Goal: Task Accomplishment & Management: Use online tool/utility

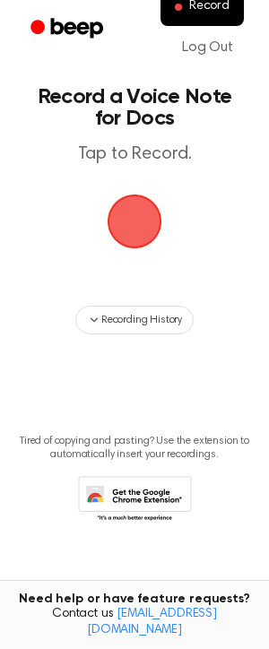
click at [133, 201] on span "button" at bounding box center [135, 222] width 55 height 55
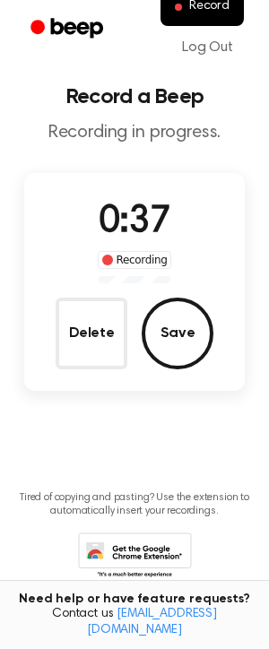
click at [132, 317] on div "Delete Save" at bounding box center [135, 334] width 158 height 72
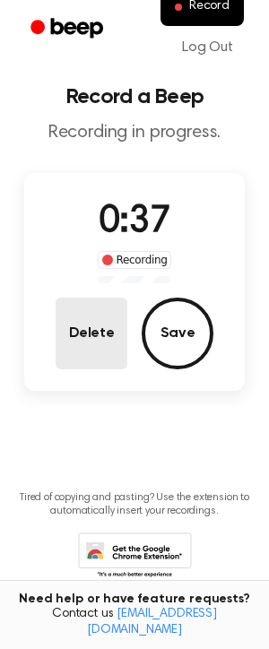
click at [110, 321] on button "Delete" at bounding box center [92, 334] width 72 height 72
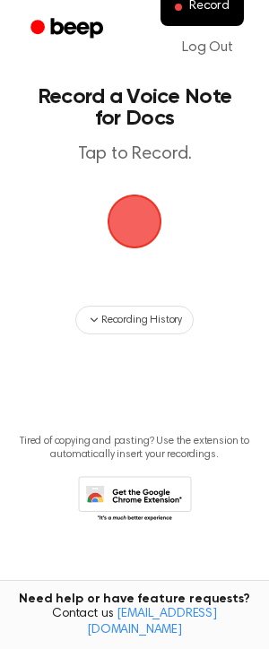
click at [139, 219] on span "button" at bounding box center [134, 221] width 50 height 50
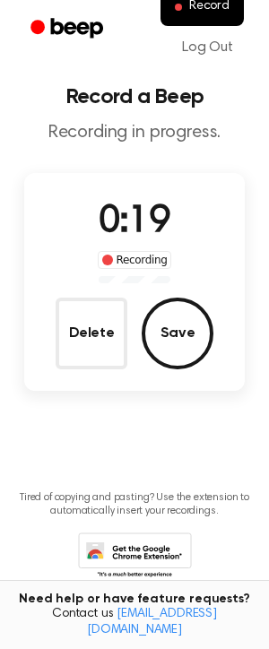
click at [143, 259] on div "Recording" at bounding box center [135, 260] width 74 height 18
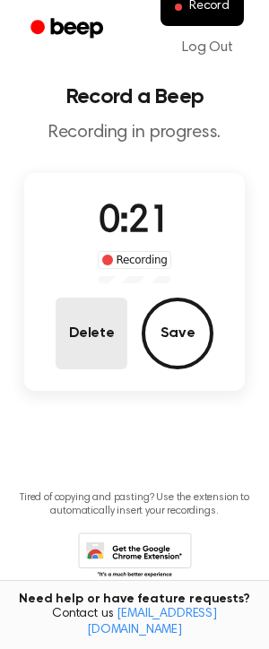
click at [75, 317] on button "Delete" at bounding box center [92, 334] width 72 height 72
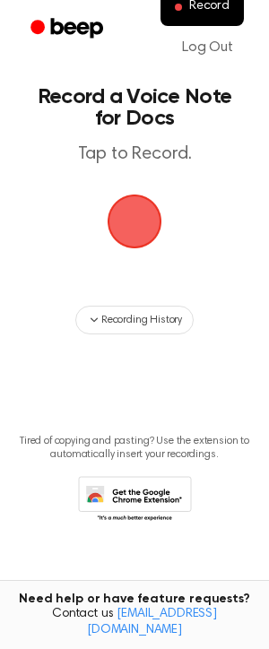
click at [133, 207] on span "button" at bounding box center [135, 222] width 55 height 55
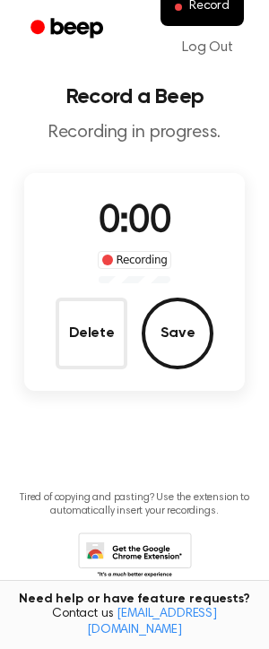
click at [133, 207] on span "0:00" at bounding box center [135, 223] width 72 height 38
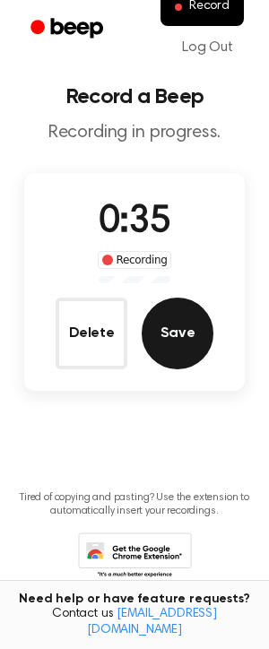
click at [180, 335] on button "Save" at bounding box center [178, 334] width 72 height 72
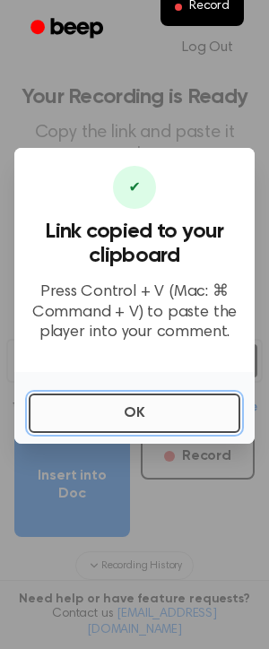
click at [157, 408] on button "OK" at bounding box center [135, 413] width 212 height 39
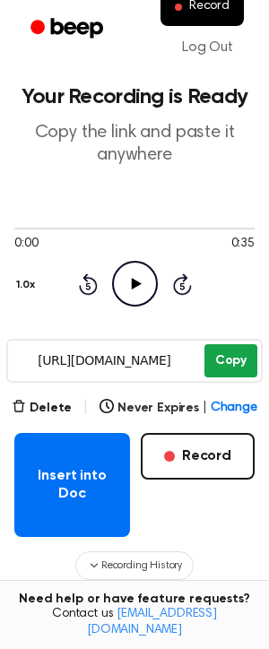
click at [227, 360] on button "Copy" at bounding box center [230, 360] width 53 height 33
click at [131, 281] on icon at bounding box center [136, 284] width 10 height 12
click at [141, 287] on icon "Pause Audio" at bounding box center [135, 284] width 46 height 46
click at [141, 287] on icon "Play Audio" at bounding box center [135, 284] width 46 height 46
click at [185, 290] on icon "Skip 5 seconds" at bounding box center [182, 284] width 20 height 23
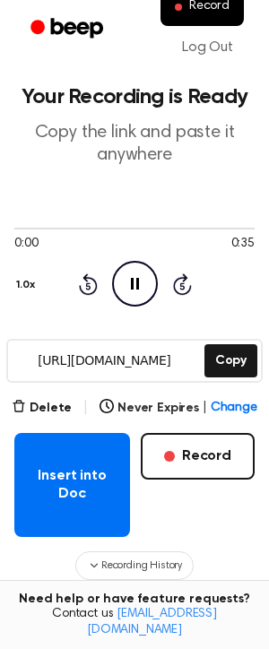
click at [180, 282] on icon "Skip 5 seconds" at bounding box center [182, 284] width 20 height 23
drag, startPoint x: 68, startPoint y: 225, endPoint x: 118, endPoint y: 227, distance: 50.2
click at [120, 227] on div at bounding box center [134, 228] width 240 height 14
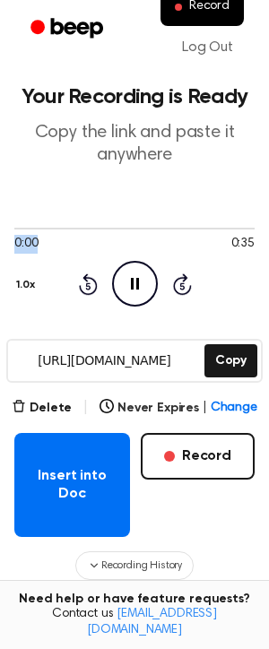
drag, startPoint x: 12, startPoint y: 227, endPoint x: 81, endPoint y: 239, distance: 70.2
click at [82, 239] on div "0:00 0:35" at bounding box center [134, 237] width 240 height 33
click at [12, 291] on main "Your Recording is Ready Copy the link and paste it anywhere 0:00 0:35 1.0x Rewi…" at bounding box center [134, 410] width 269 height 821
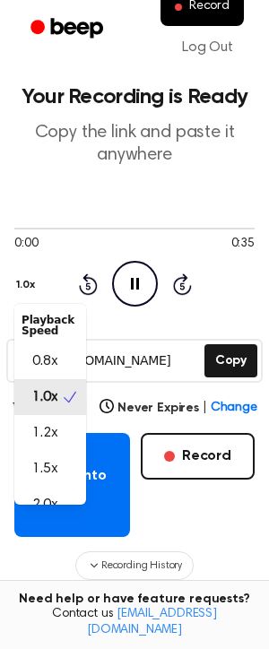
click at [16, 288] on button "1.0x" at bounding box center [27, 285] width 27 height 30
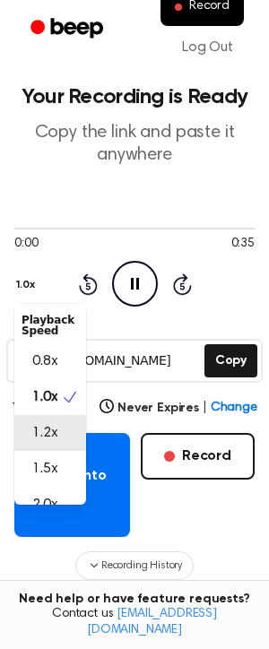
click at [38, 442] on span "1.2x" at bounding box center [44, 433] width 25 height 22
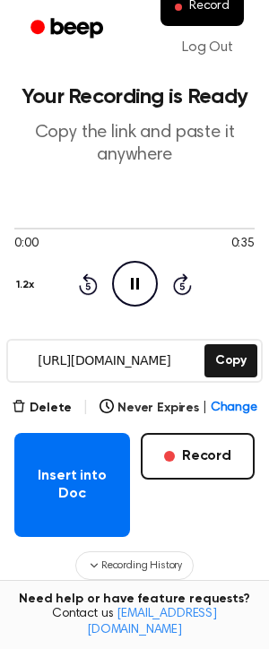
click at [140, 263] on circle at bounding box center [135, 284] width 44 height 44
click at [140, 281] on icon "Play Audio" at bounding box center [135, 284] width 46 height 46
click at [182, 499] on div "Insert into Doc Record" at bounding box center [134, 485] width 240 height 104
click at [39, 404] on button "Delete" at bounding box center [42, 408] width 60 height 19
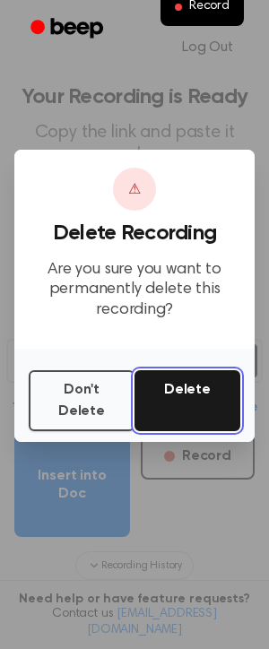
click at [196, 406] on button "Delete" at bounding box center [187, 400] width 106 height 61
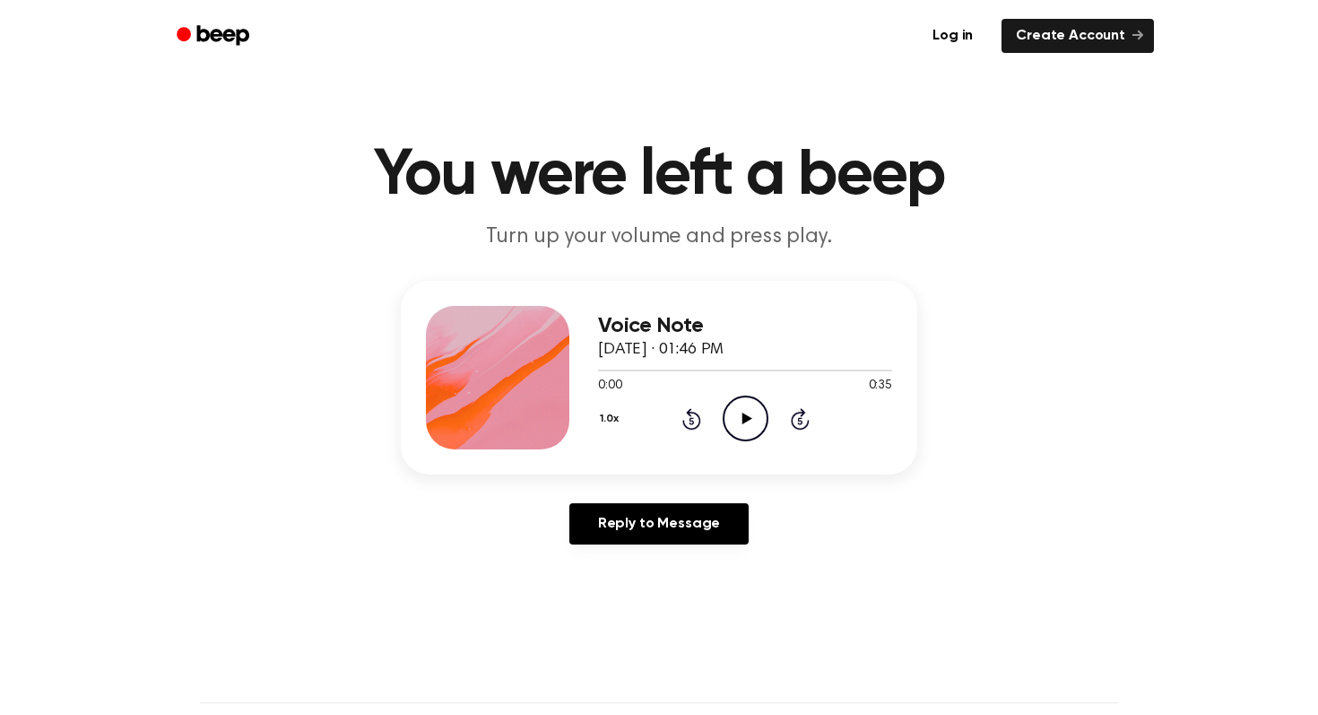
click at [767, 406] on icon "Play Audio" at bounding box center [746, 418] width 46 height 46
click at [725, 377] on div "0:07 0:35" at bounding box center [745, 386] width 294 height 19
click at [719, 375] on div at bounding box center [745, 369] width 294 height 14
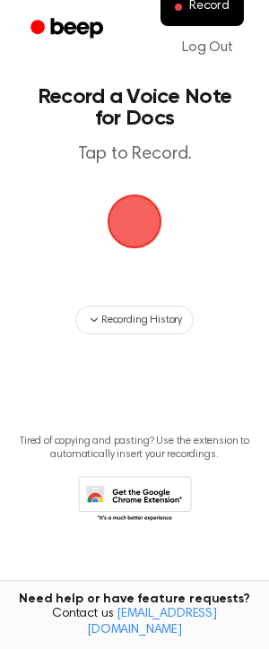
click at [134, 221] on span "button" at bounding box center [134, 221] width 50 height 50
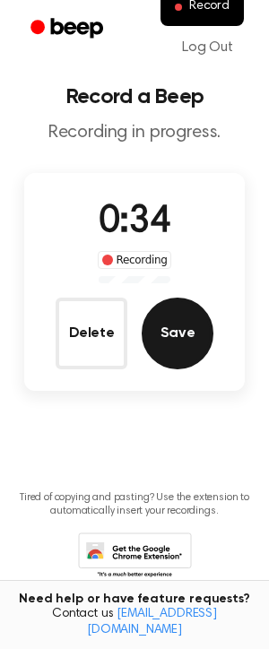
click at [169, 359] on button "Save" at bounding box center [178, 334] width 72 height 72
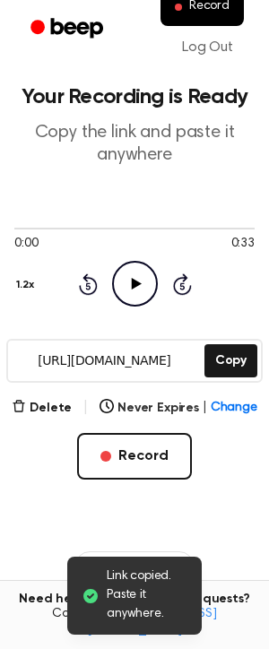
click at [139, 296] on icon "Play Audio" at bounding box center [135, 284] width 46 height 46
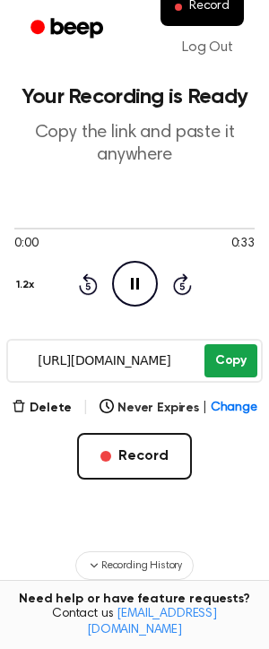
click at [230, 369] on button "Copy" at bounding box center [230, 360] width 53 height 33
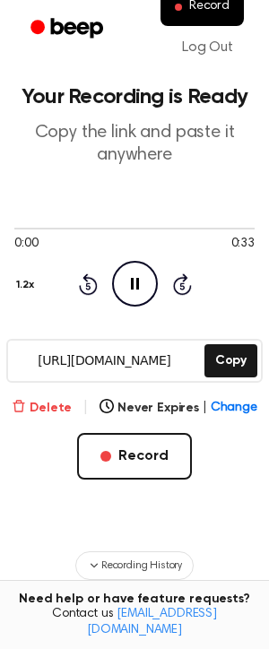
click at [56, 403] on button "Delete" at bounding box center [42, 408] width 60 height 19
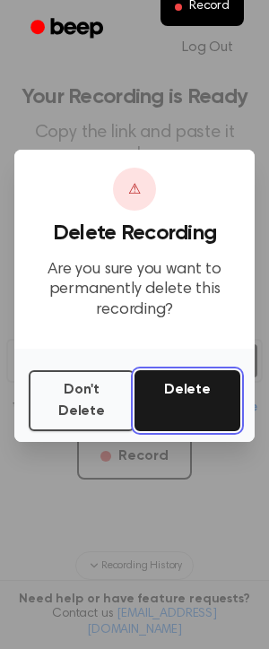
click at [174, 387] on button "Delete" at bounding box center [187, 400] width 106 height 61
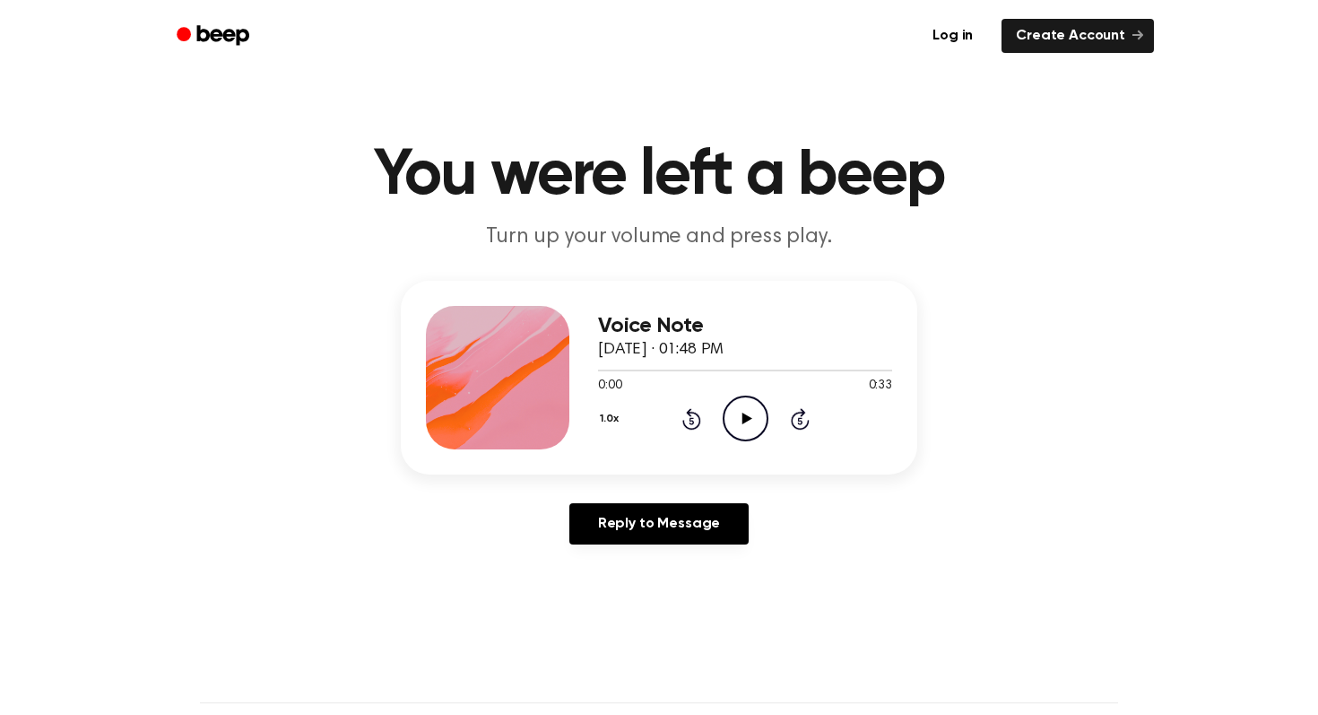
click at [764, 412] on icon "Play Audio" at bounding box center [746, 418] width 46 height 46
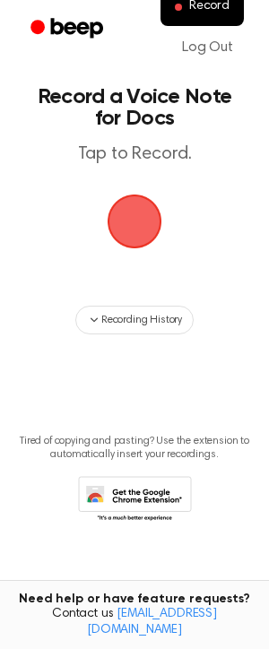
click at [134, 228] on span "button" at bounding box center [134, 221] width 50 height 50
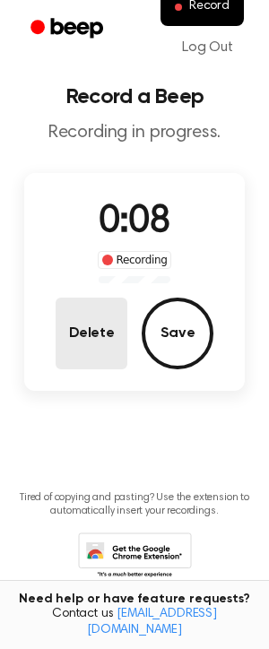
click at [56, 329] on button "Delete" at bounding box center [92, 334] width 72 height 72
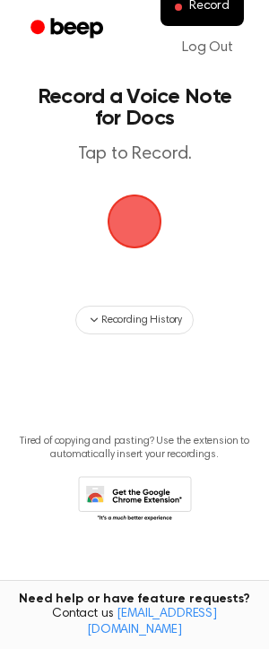
click at [137, 201] on span "button" at bounding box center [134, 221] width 50 height 50
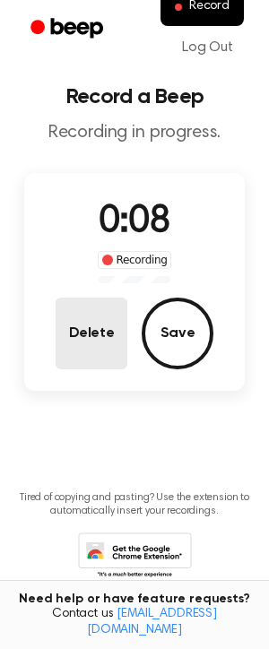
click at [84, 331] on button "Delete" at bounding box center [92, 334] width 72 height 72
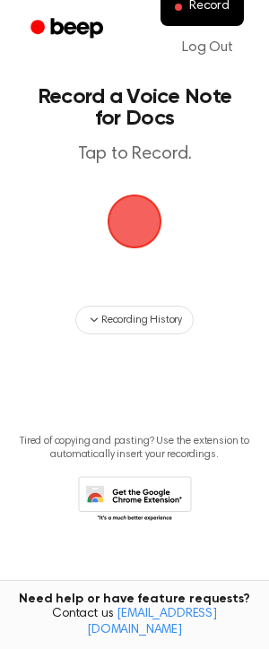
click at [136, 207] on span "button" at bounding box center [134, 221] width 50 height 50
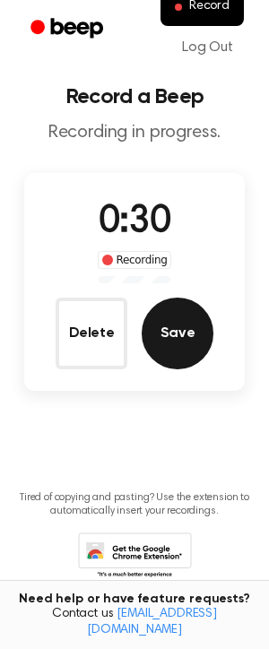
click at [178, 323] on button "Save" at bounding box center [178, 334] width 72 height 72
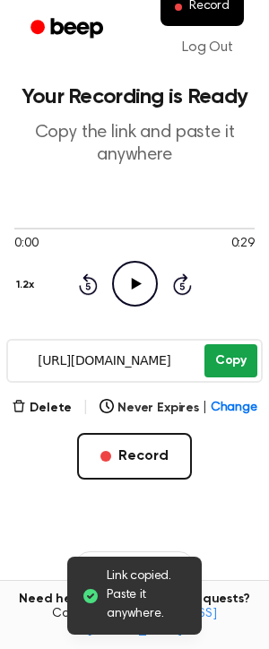
click at [228, 355] on button "Copy" at bounding box center [230, 360] width 53 height 33
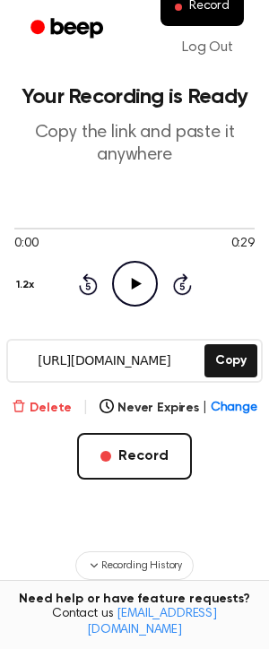
click at [38, 399] on button "Delete" at bounding box center [42, 408] width 60 height 19
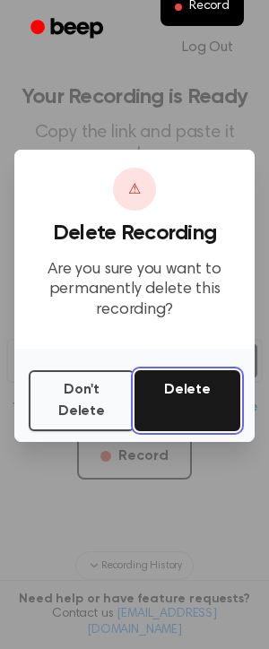
click at [239, 420] on button "Delete" at bounding box center [187, 400] width 106 height 61
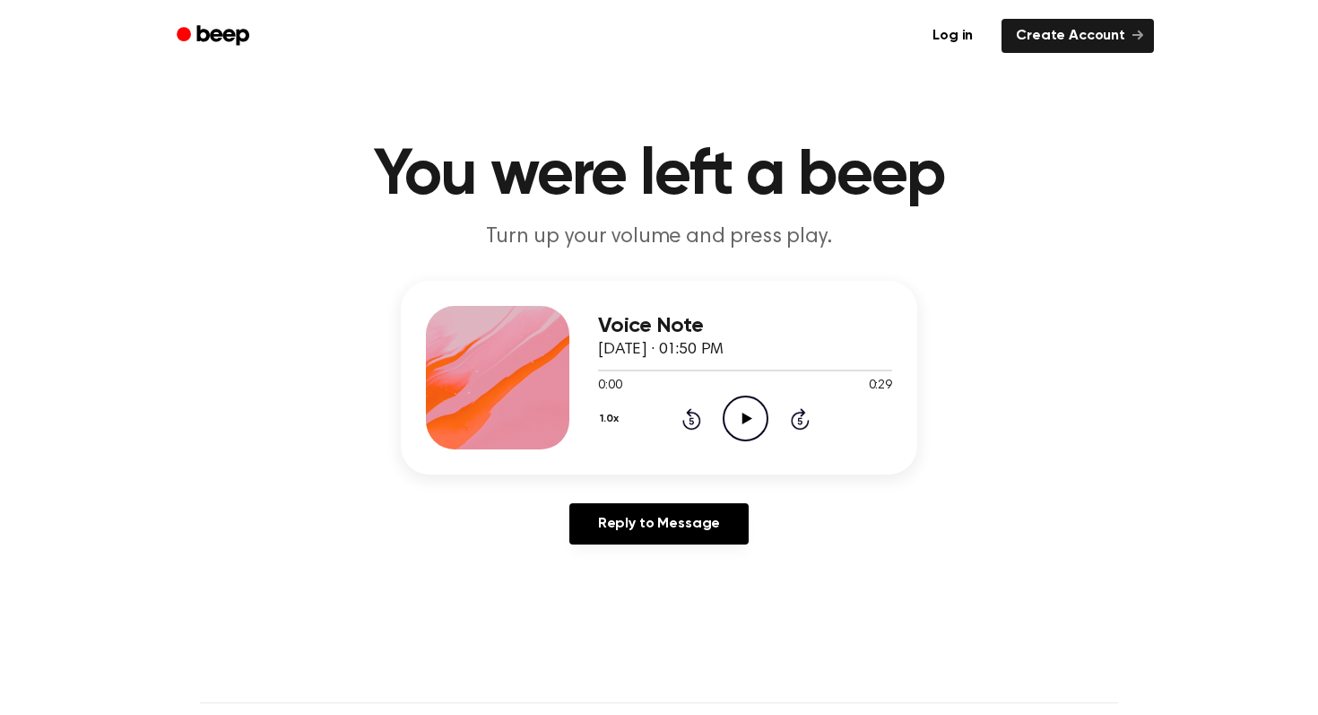
click at [754, 410] on icon "Play Audio" at bounding box center [746, 418] width 46 height 46
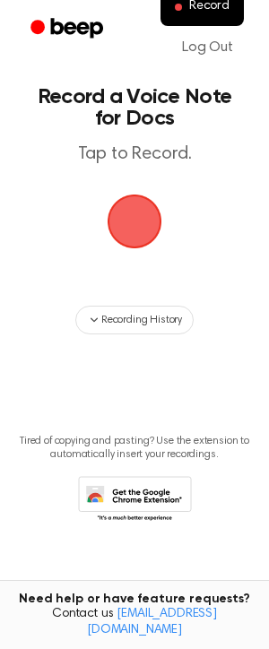
click at [109, 224] on span "button" at bounding box center [134, 221] width 50 height 50
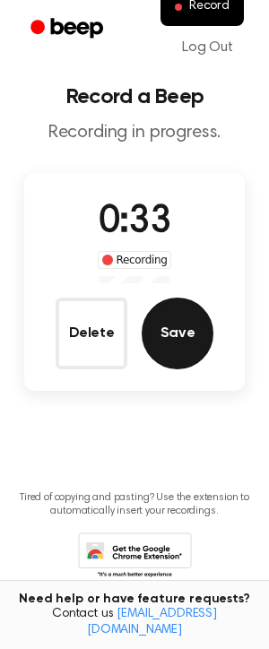
click at [162, 329] on button "Save" at bounding box center [178, 334] width 72 height 72
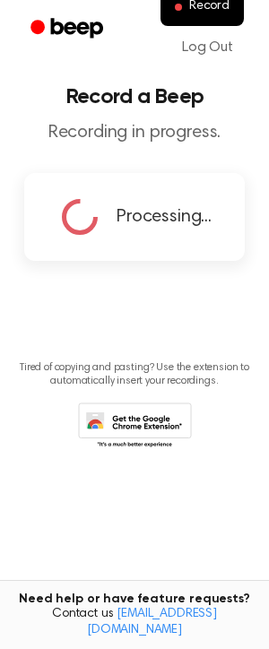
click at [162, 329] on main "Record a Beep Recording in progress. Processing... Tired of copying and pasting…" at bounding box center [134, 296] width 269 height 592
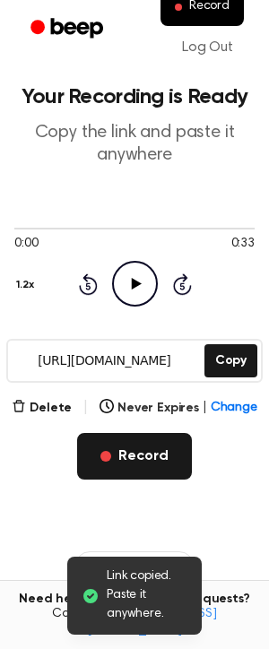
click at [143, 456] on button "Record" at bounding box center [134, 456] width 114 height 47
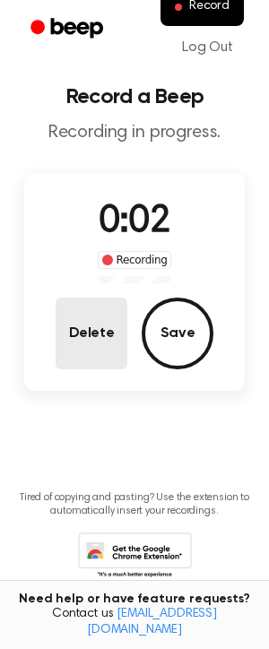
click at [114, 356] on button "Delete" at bounding box center [92, 334] width 72 height 72
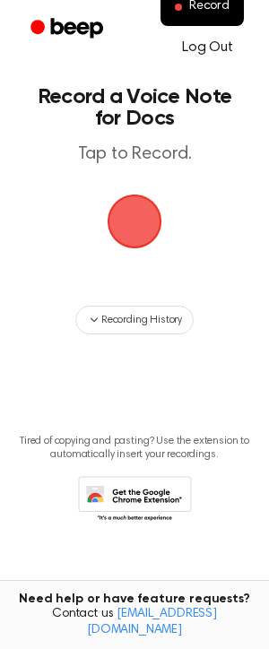
click at [209, 54] on link "Log Out" at bounding box center [207, 47] width 87 height 43
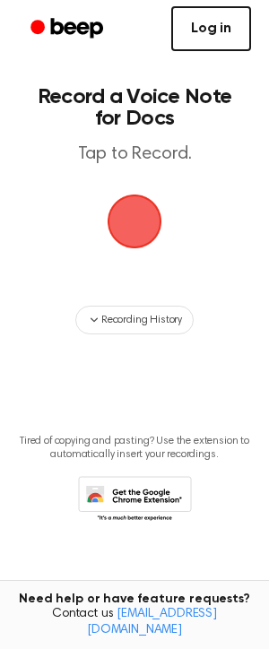
click at [223, 27] on link "Log in" at bounding box center [211, 28] width 80 height 45
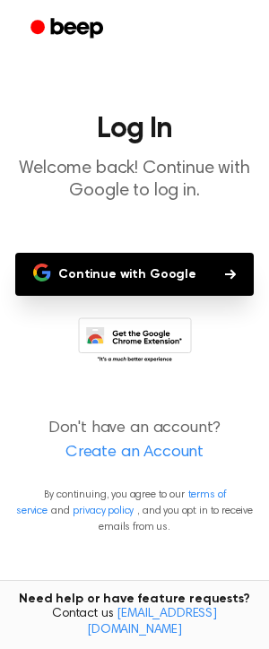
click at [158, 292] on button "Continue with Google" at bounding box center [134, 274] width 239 height 43
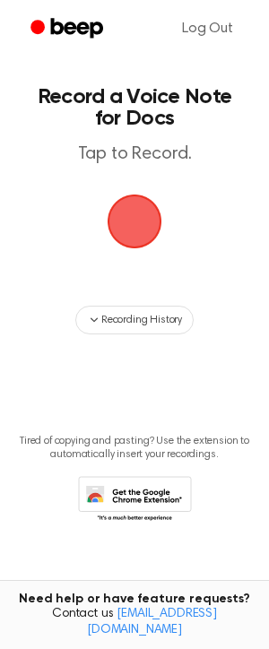
click at [129, 207] on span "button" at bounding box center [135, 222] width 58 height 58
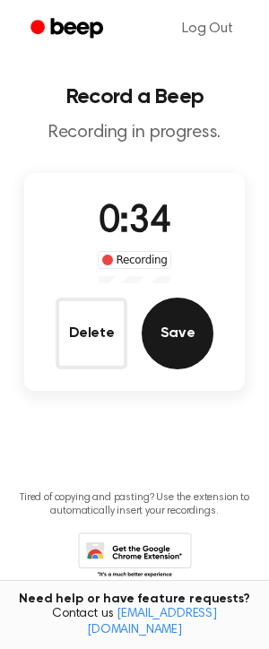
click at [174, 320] on button "Save" at bounding box center [178, 334] width 72 height 72
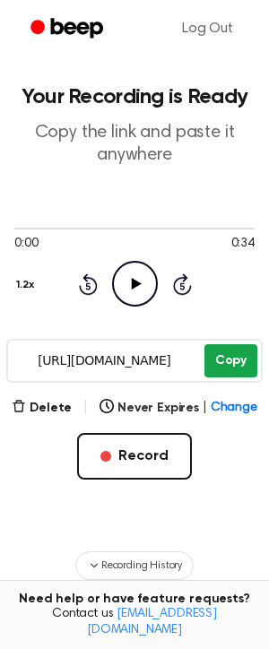
click at [239, 361] on button "Copy" at bounding box center [230, 360] width 53 height 33
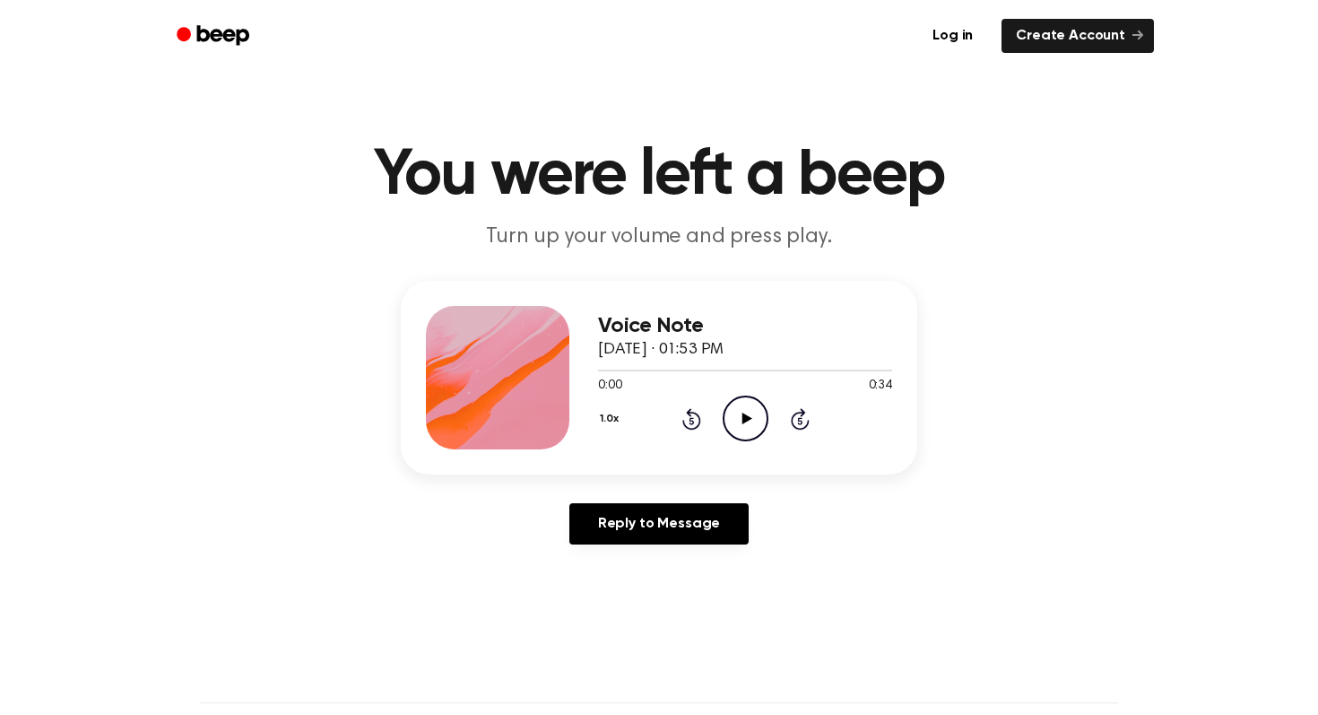
click at [750, 406] on icon "Play Audio" at bounding box center [746, 418] width 46 height 46
click at [1080, 31] on link "Create Account" at bounding box center [1078, 36] width 152 height 34
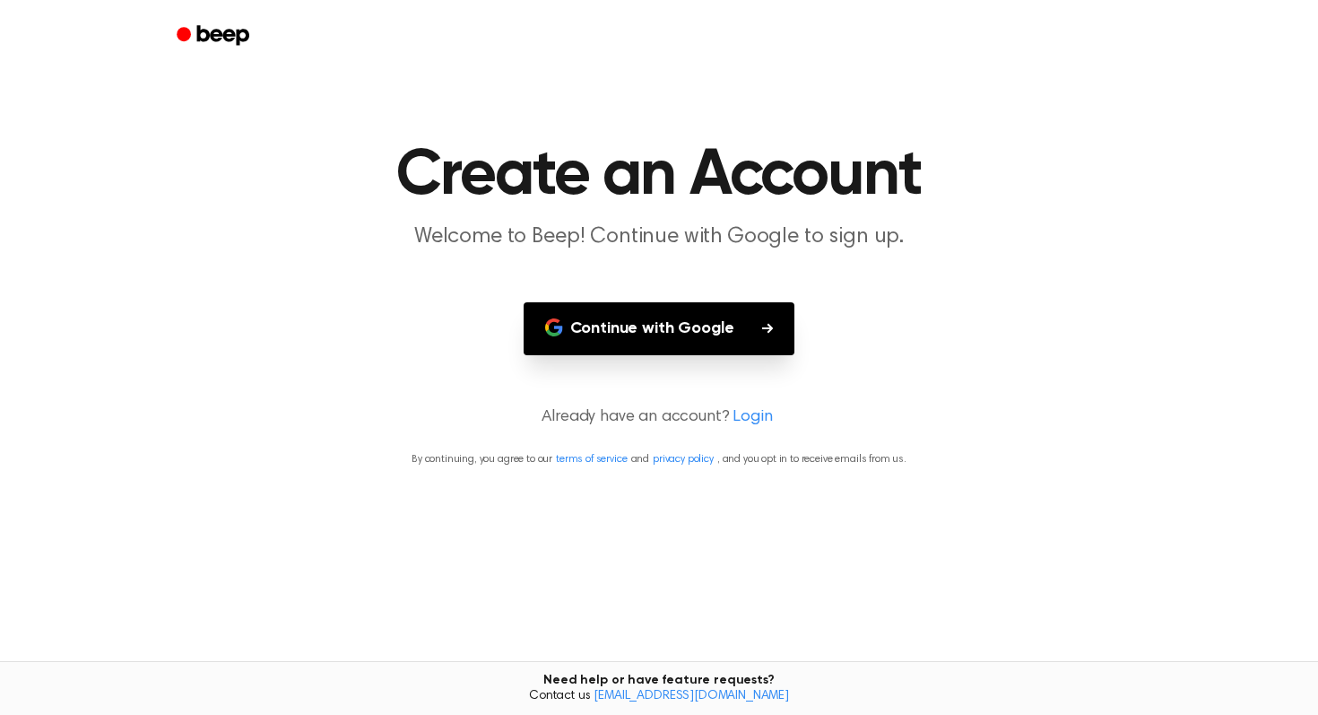
click at [688, 343] on button "Continue with Google" at bounding box center [660, 328] width 272 height 53
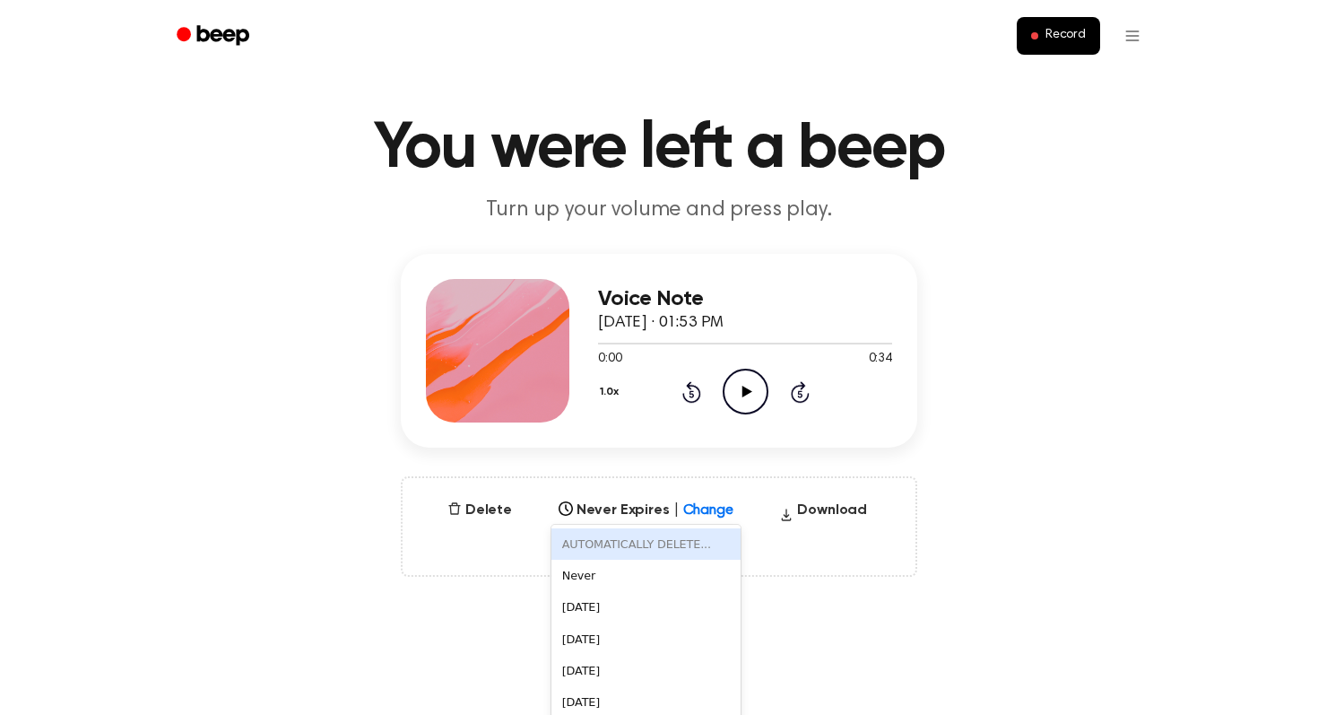
click at [727, 517] on div "AUTOMATICALLY DELETE... disabled, 1 of 6. 6 results available. Use Up and Down …" at bounding box center [645, 504] width 189 height 25
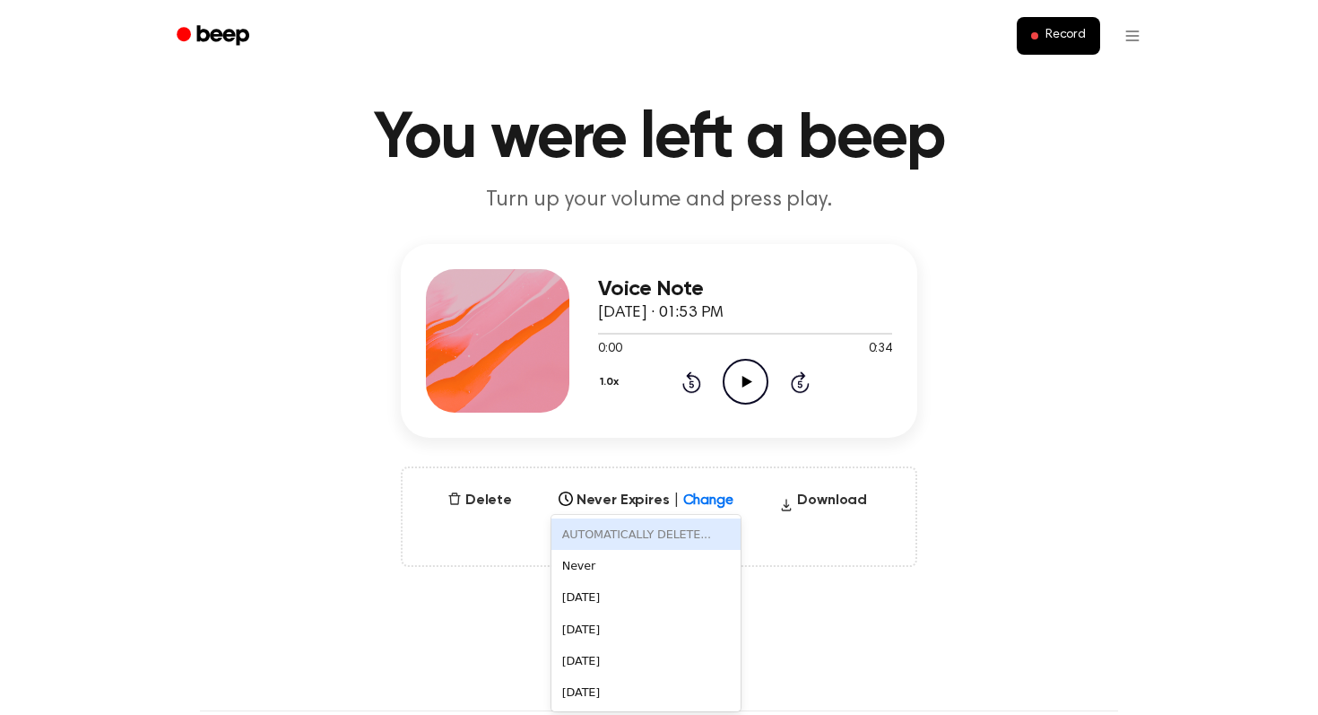
scroll to position [40, 0]
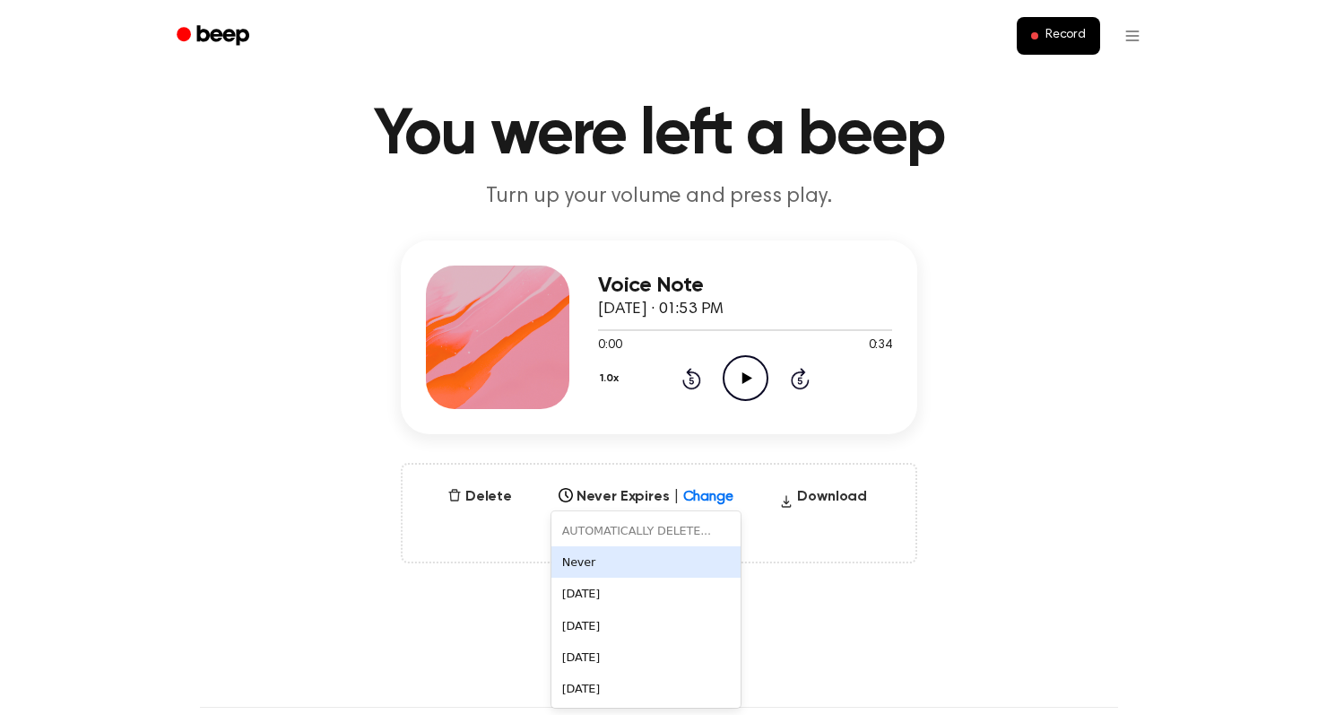
click at [980, 529] on div "Voice Note September 24, 2025 · 01:53 PM 0:00 0:34 Your browser does not suppor…" at bounding box center [659, 401] width 1275 height 323
click at [478, 506] on button "Delete" at bounding box center [479, 497] width 79 height 22
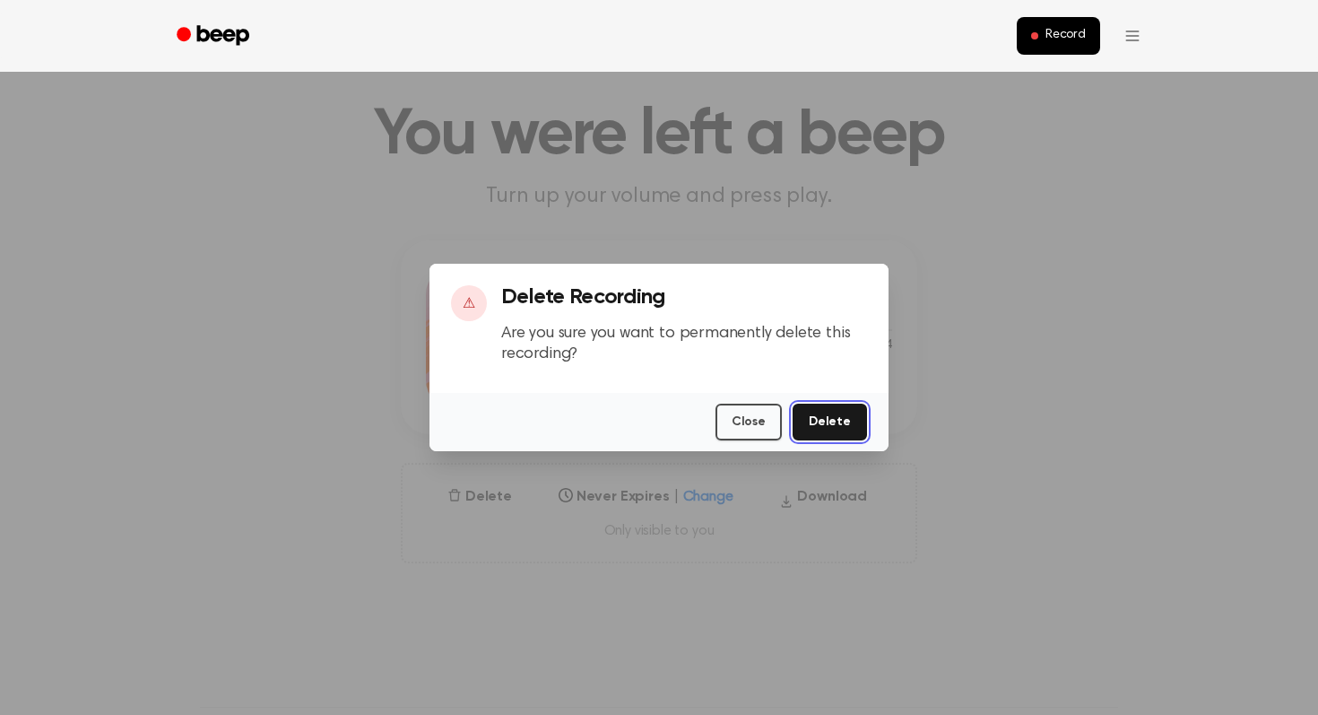
click at [855, 438] on button "Delete" at bounding box center [830, 421] width 74 height 37
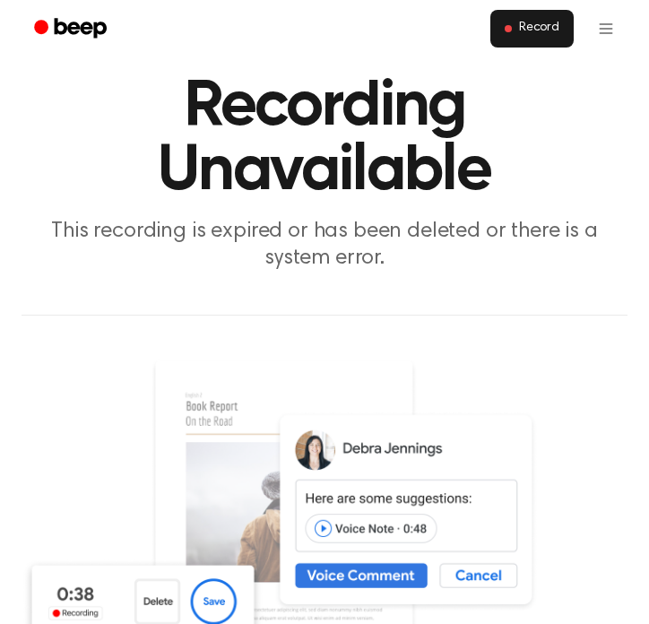
click at [550, 30] on span "Record" at bounding box center [539, 29] width 40 height 16
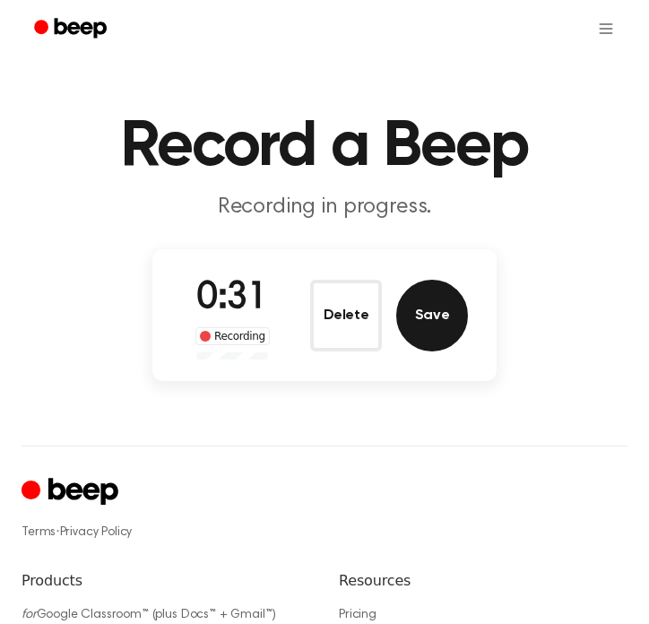
click at [431, 307] on button "Save" at bounding box center [432, 316] width 72 height 72
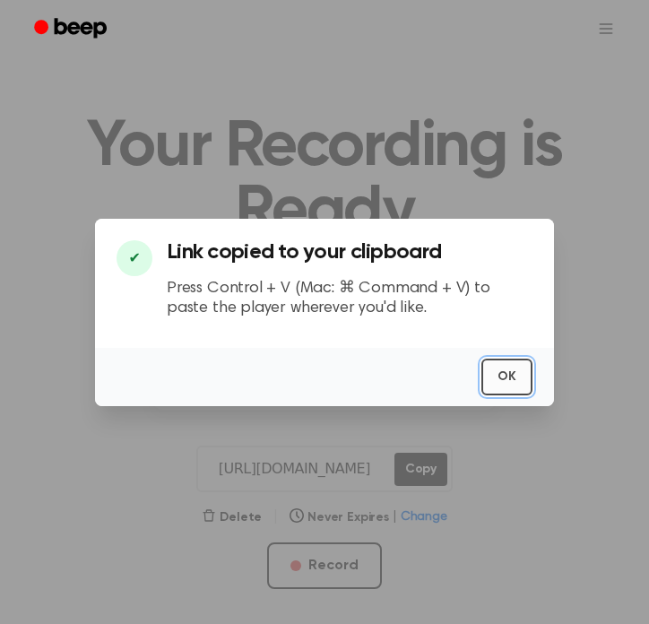
click at [501, 379] on button "OK" at bounding box center [506, 377] width 51 height 37
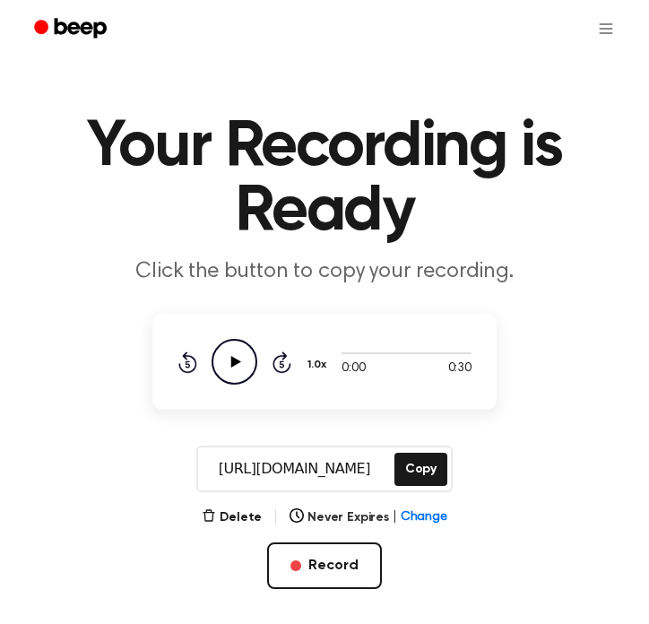
click at [229, 364] on icon "Play Audio" at bounding box center [235, 362] width 46 height 46
click at [237, 365] on icon at bounding box center [234, 362] width 8 height 12
click at [420, 466] on button "Copy" at bounding box center [421, 469] width 53 height 33
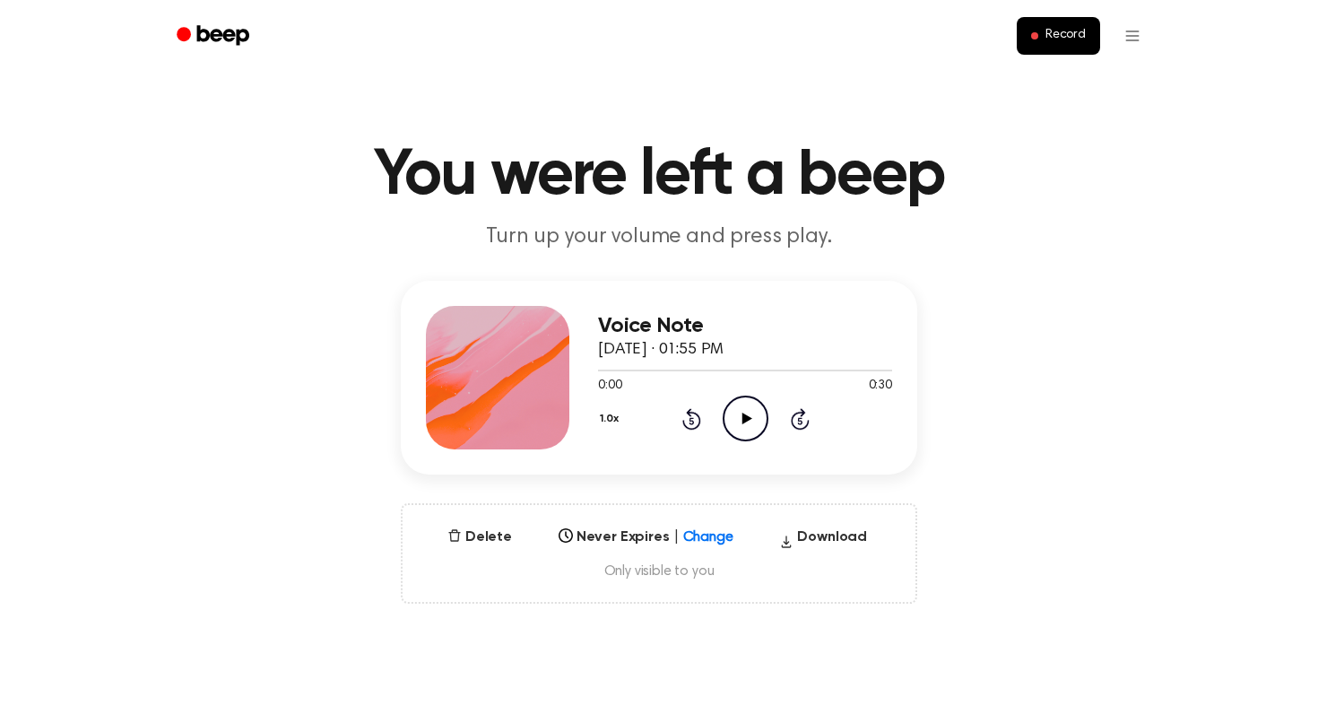
click at [742, 411] on icon "Play Audio" at bounding box center [746, 418] width 46 height 46
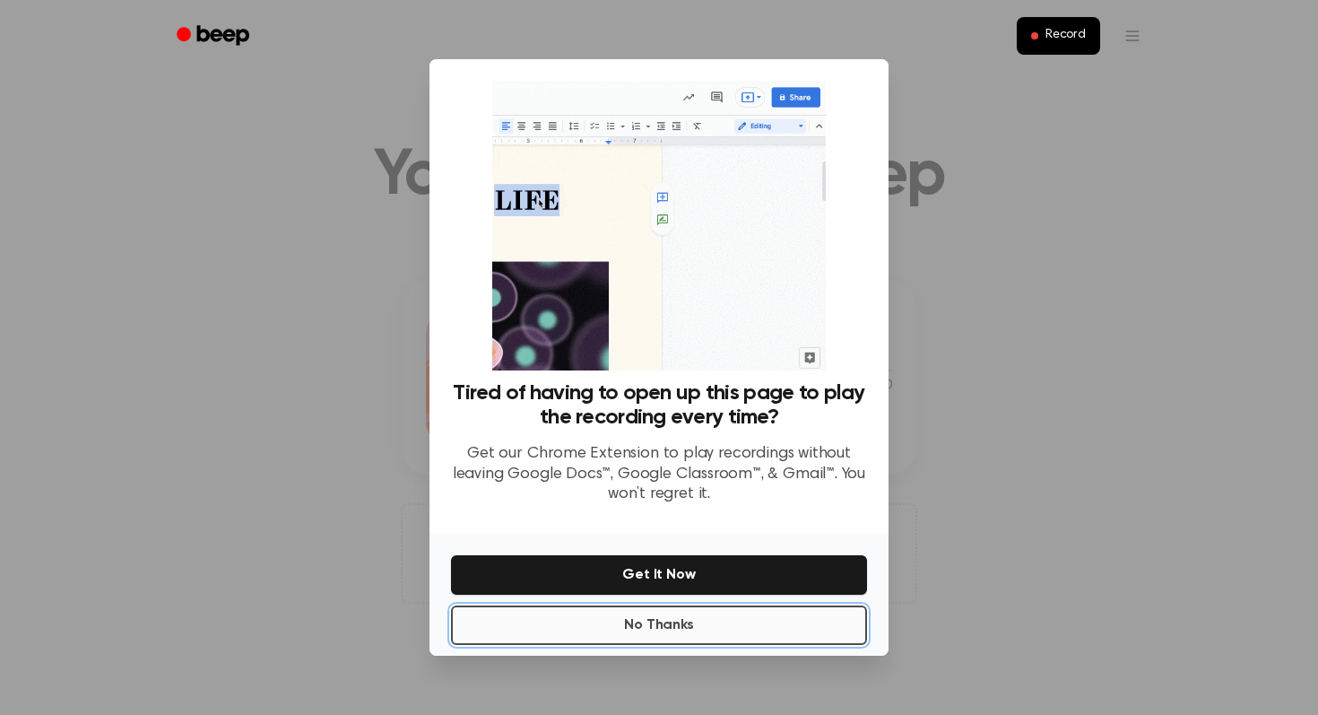
click at [662, 624] on button "No Thanks" at bounding box center [659, 624] width 416 height 39
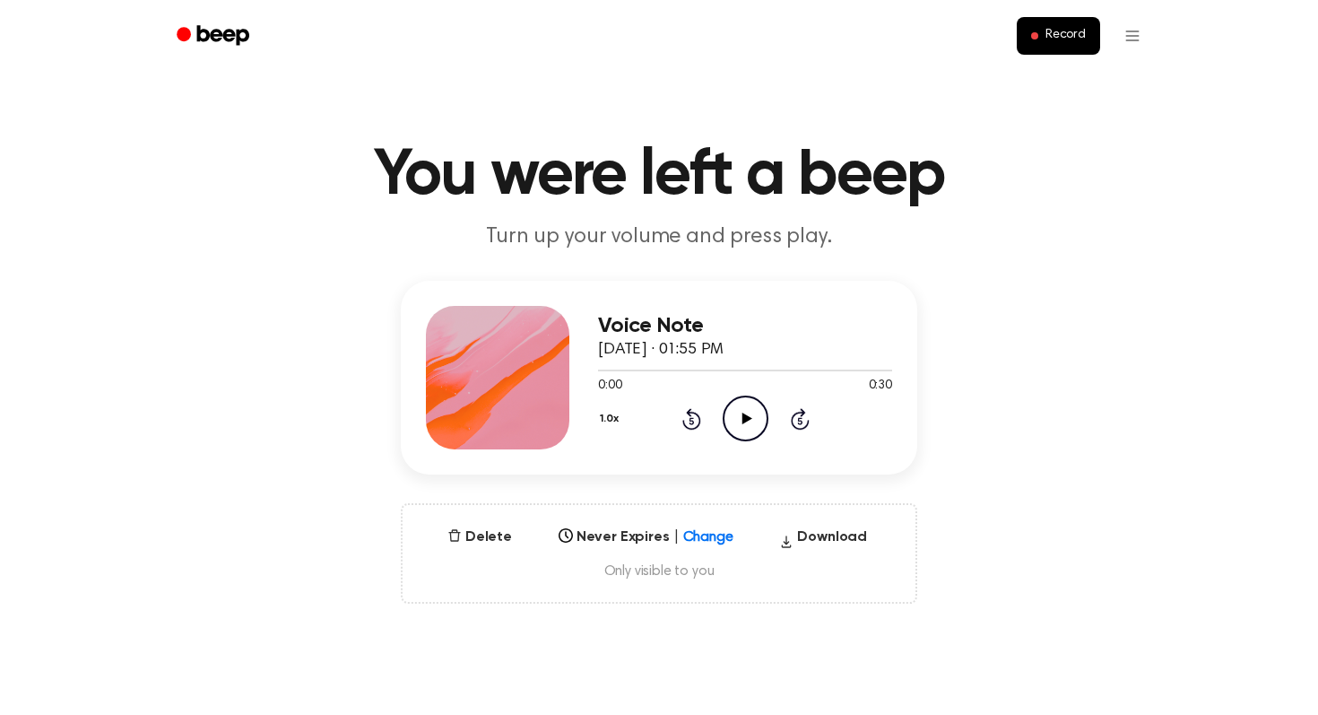
click at [744, 427] on icon "Play Audio" at bounding box center [746, 418] width 46 height 46
